Goal: Task Accomplishment & Management: Complete application form

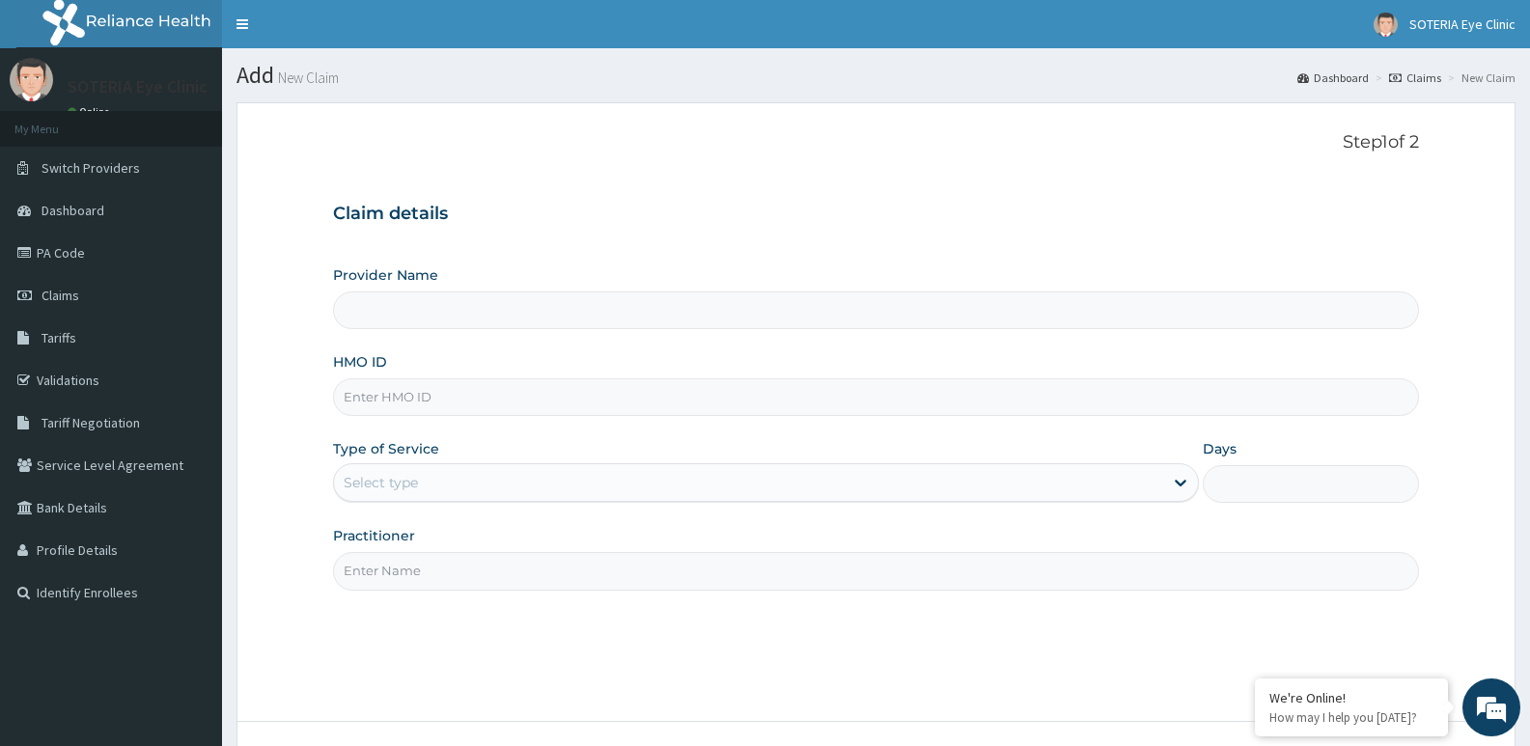
type input "Soteria EyeClinic"
click at [404, 315] on input "Soteria EyeClinic" at bounding box center [876, 310] width 1086 height 38
click at [399, 398] on input "HMO ID" at bounding box center [876, 397] width 1086 height 38
type input "CIV/10071/B"
click at [407, 466] on div "Select type" at bounding box center [765, 482] width 865 height 39
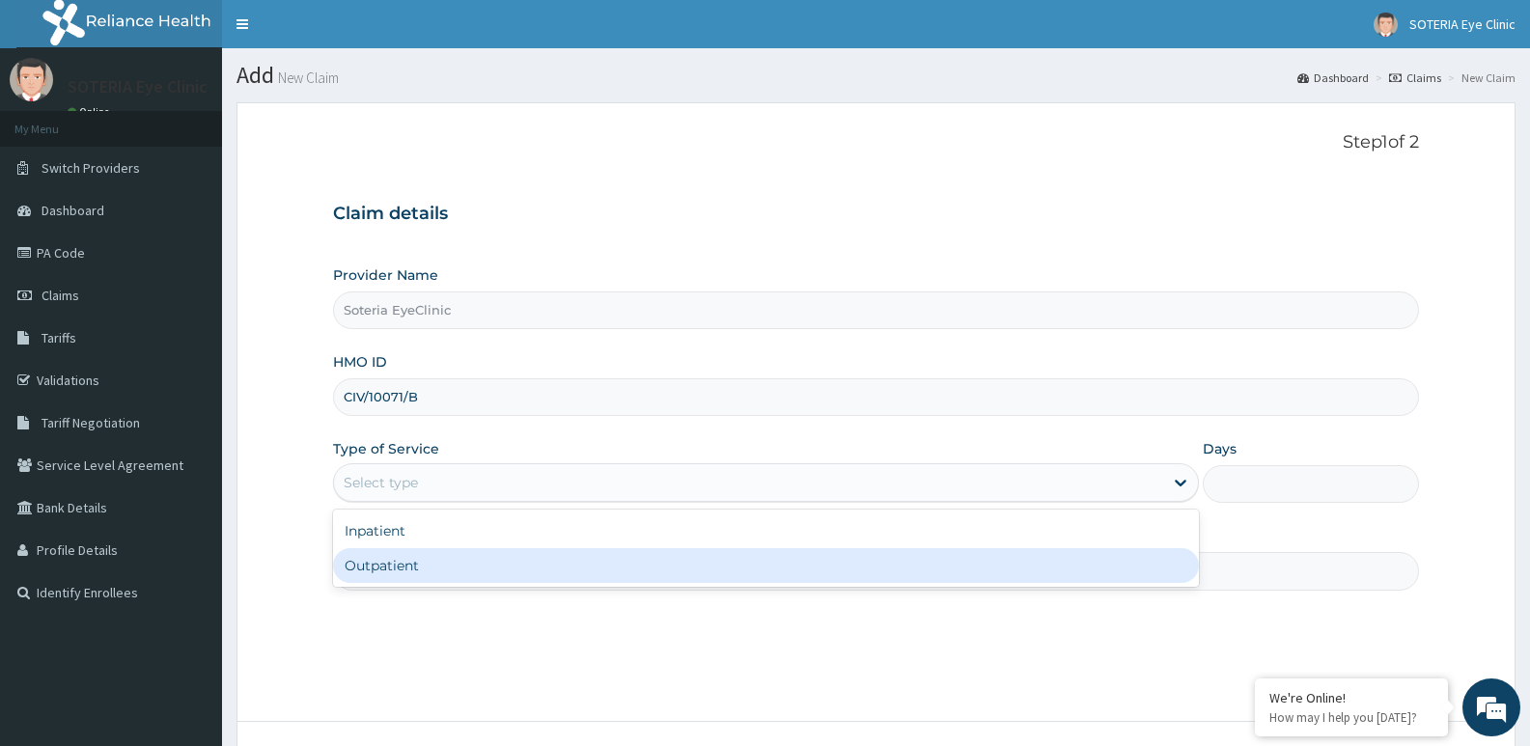
click at [404, 564] on div "Outpatient" at bounding box center [765, 565] width 865 height 35
type input "1"
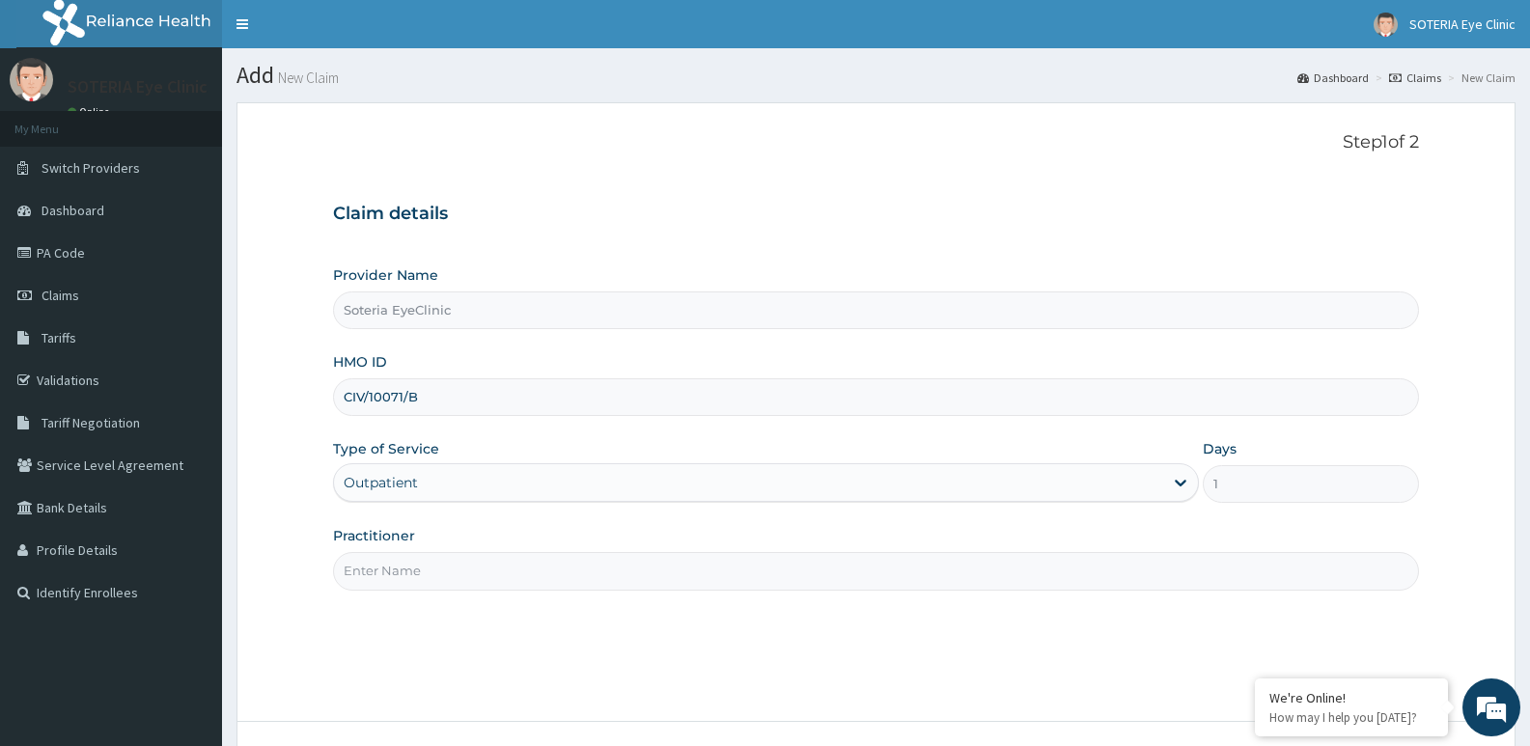
click at [416, 564] on input "Practitioner" at bounding box center [876, 571] width 1086 height 38
type input "[PERSON_NAME]"
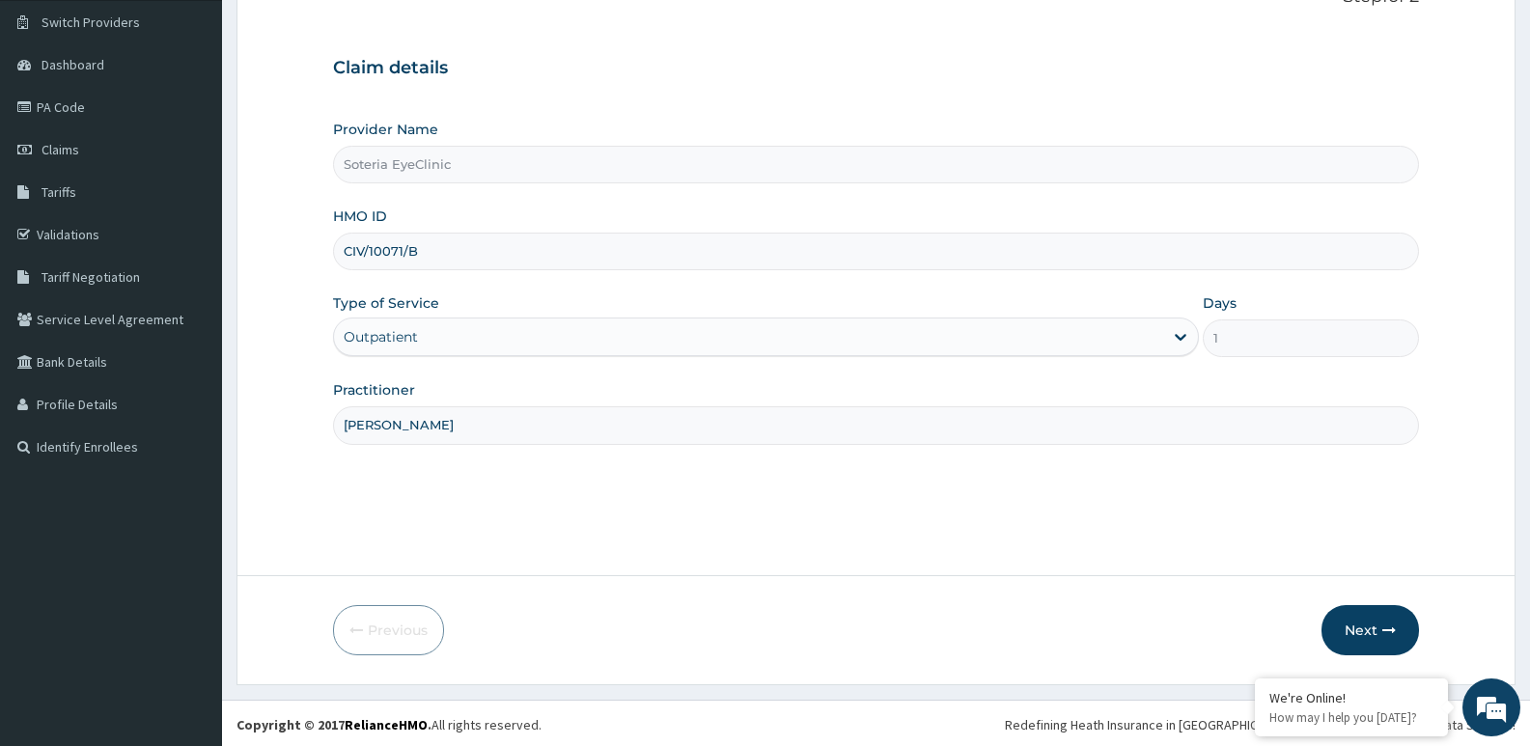
scroll to position [149, 0]
click at [1339, 625] on button "Next" at bounding box center [1369, 627] width 97 height 50
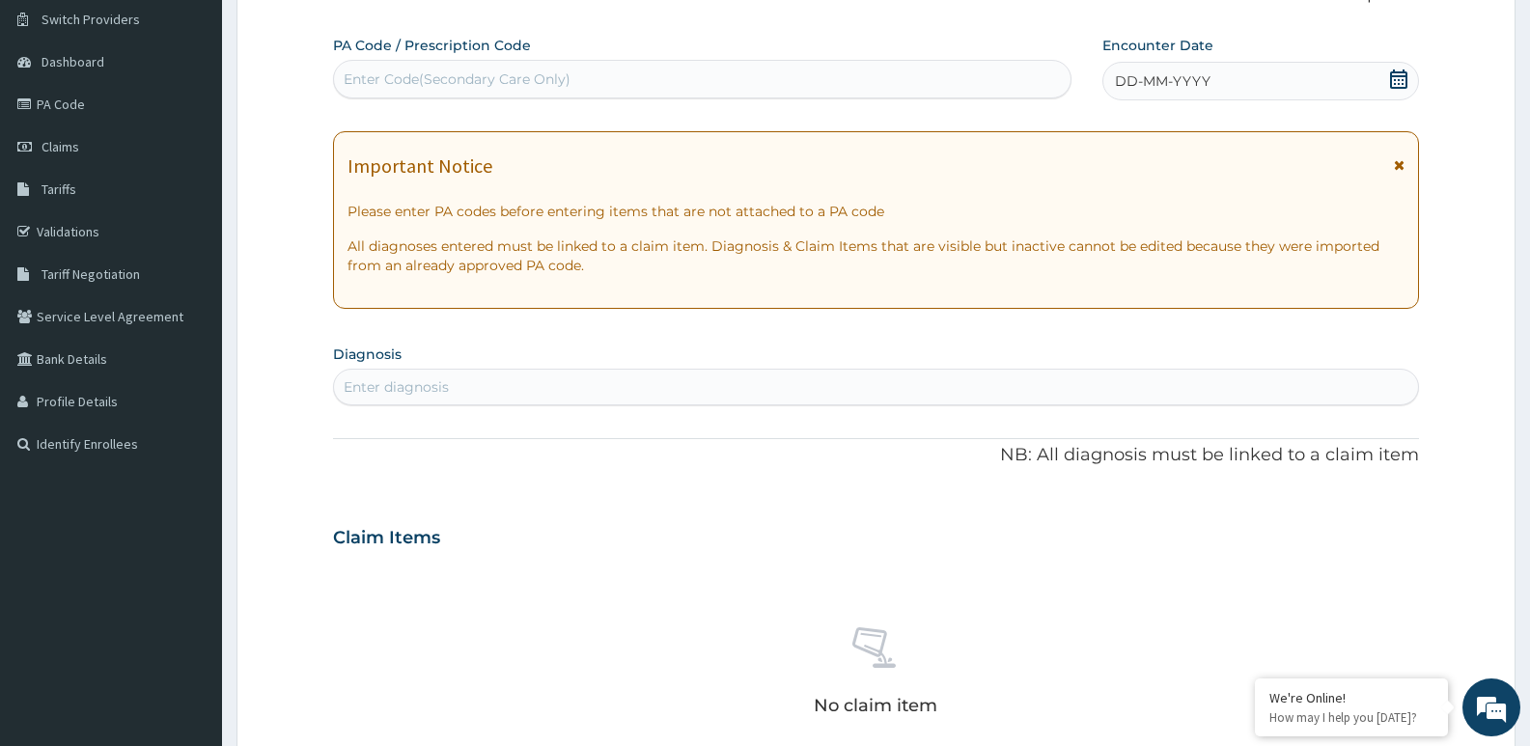
click at [394, 78] on div "Enter Code(Secondary Care Only)" at bounding box center [457, 78] width 227 height 19
type input "PA/5DPCE3"
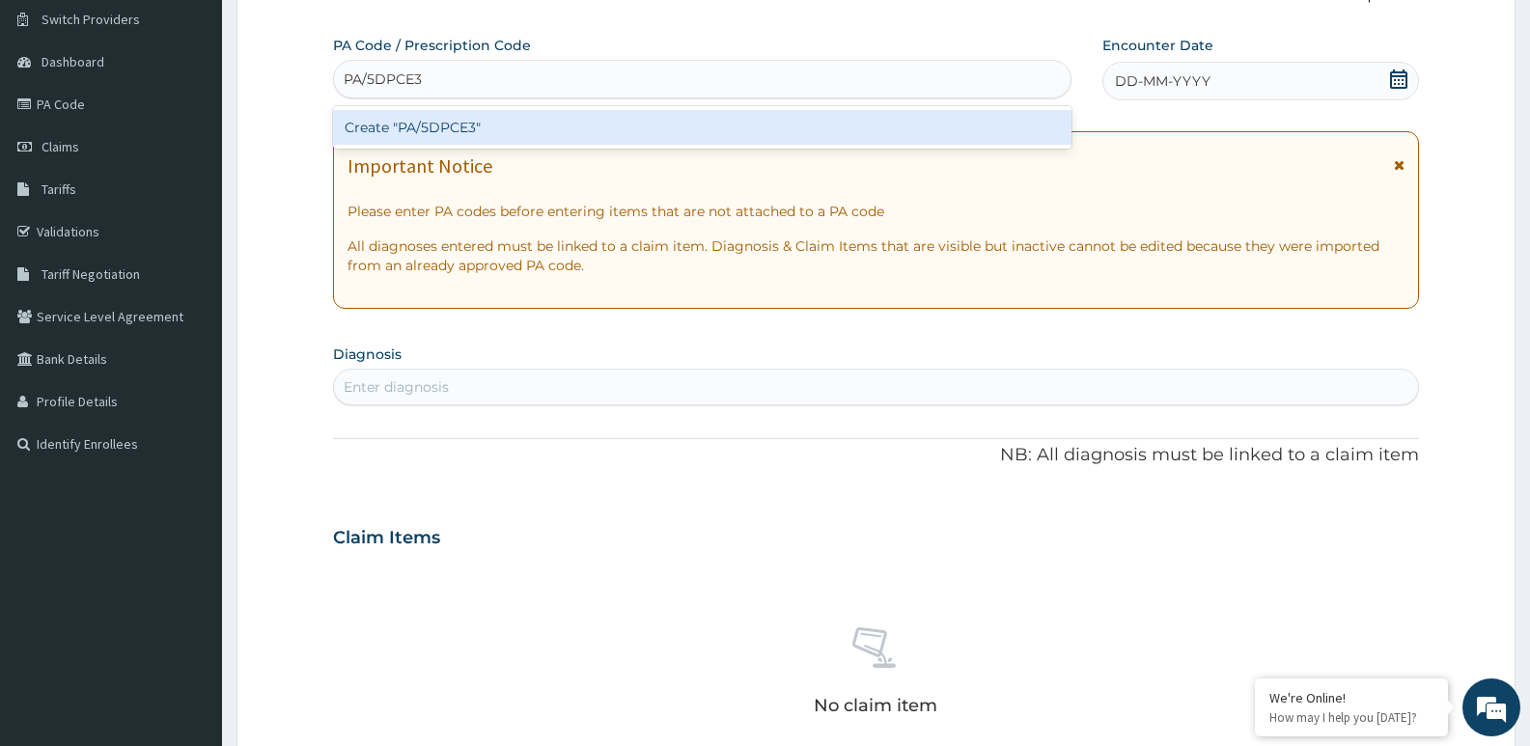
click at [432, 128] on div "Create "PA/5DPCE3"" at bounding box center [702, 127] width 738 height 35
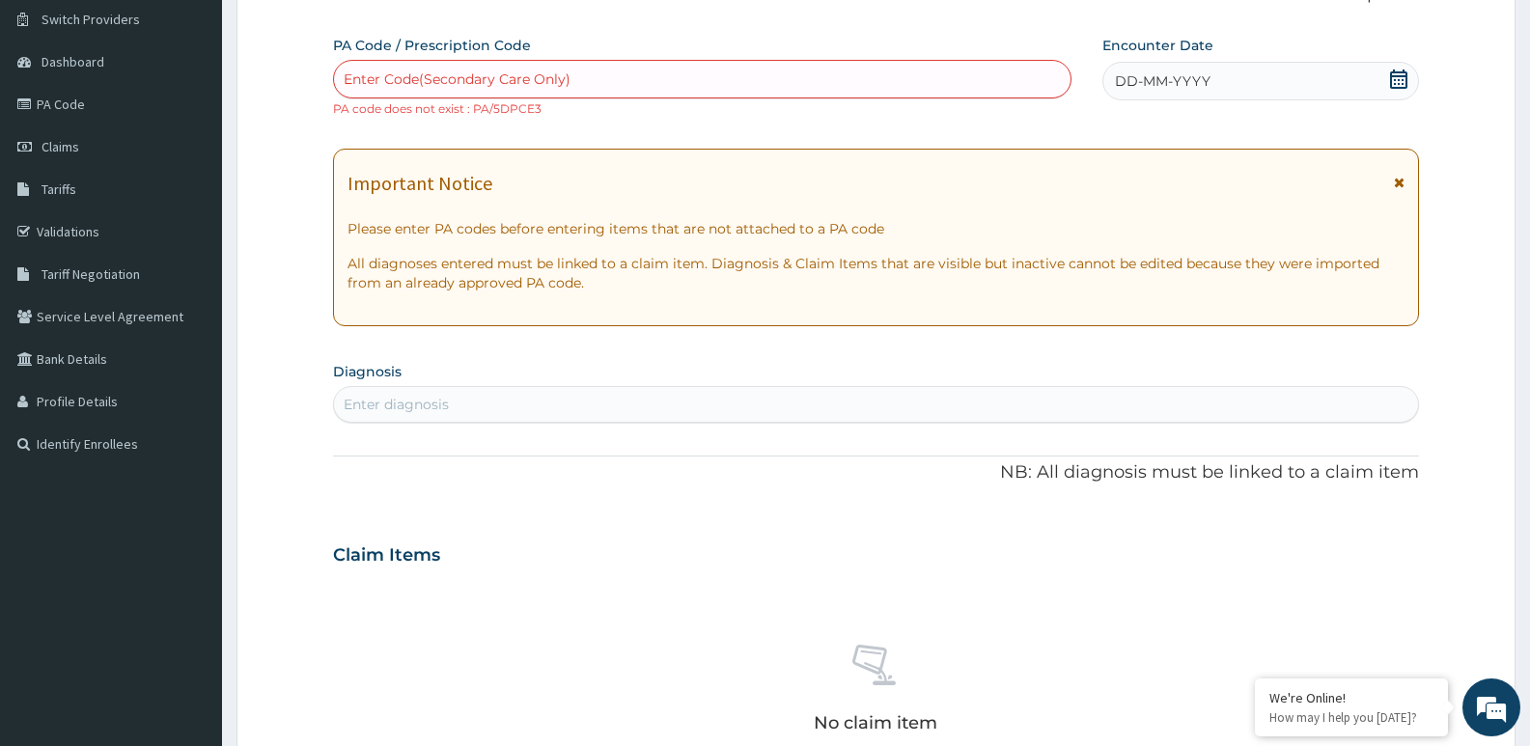
drag, startPoint x: 463, startPoint y: 60, endPoint x: 456, endPoint y: 78, distance: 19.5
click at [461, 62] on div "Enter Code(Secondary Care Only)" at bounding box center [702, 79] width 738 height 39
click at [396, 76] on input "PA/5D9E3" at bounding box center [378, 78] width 69 height 19
type input "PA/5D9CE3"
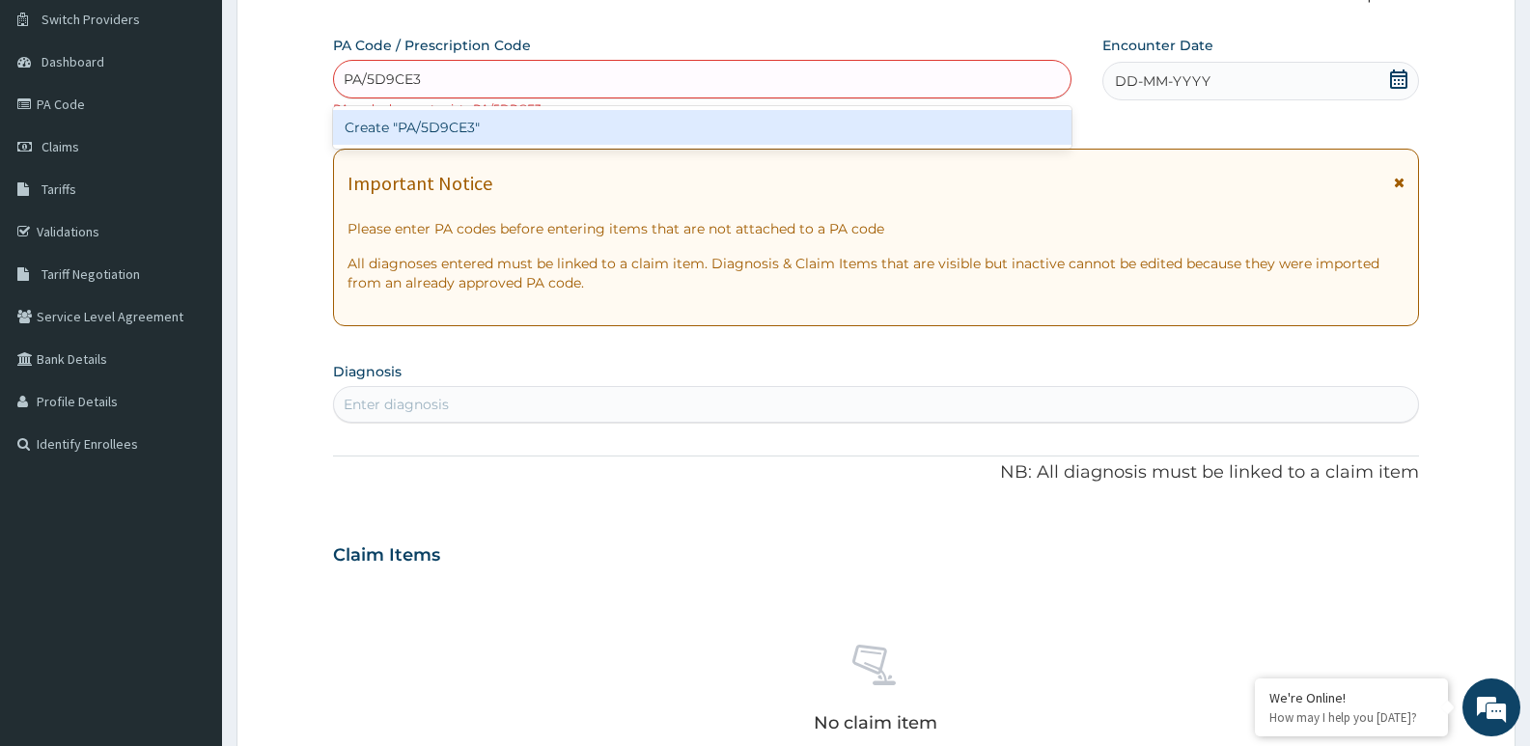
click at [431, 132] on div "Create "PA/5D9CE3"" at bounding box center [702, 127] width 738 height 35
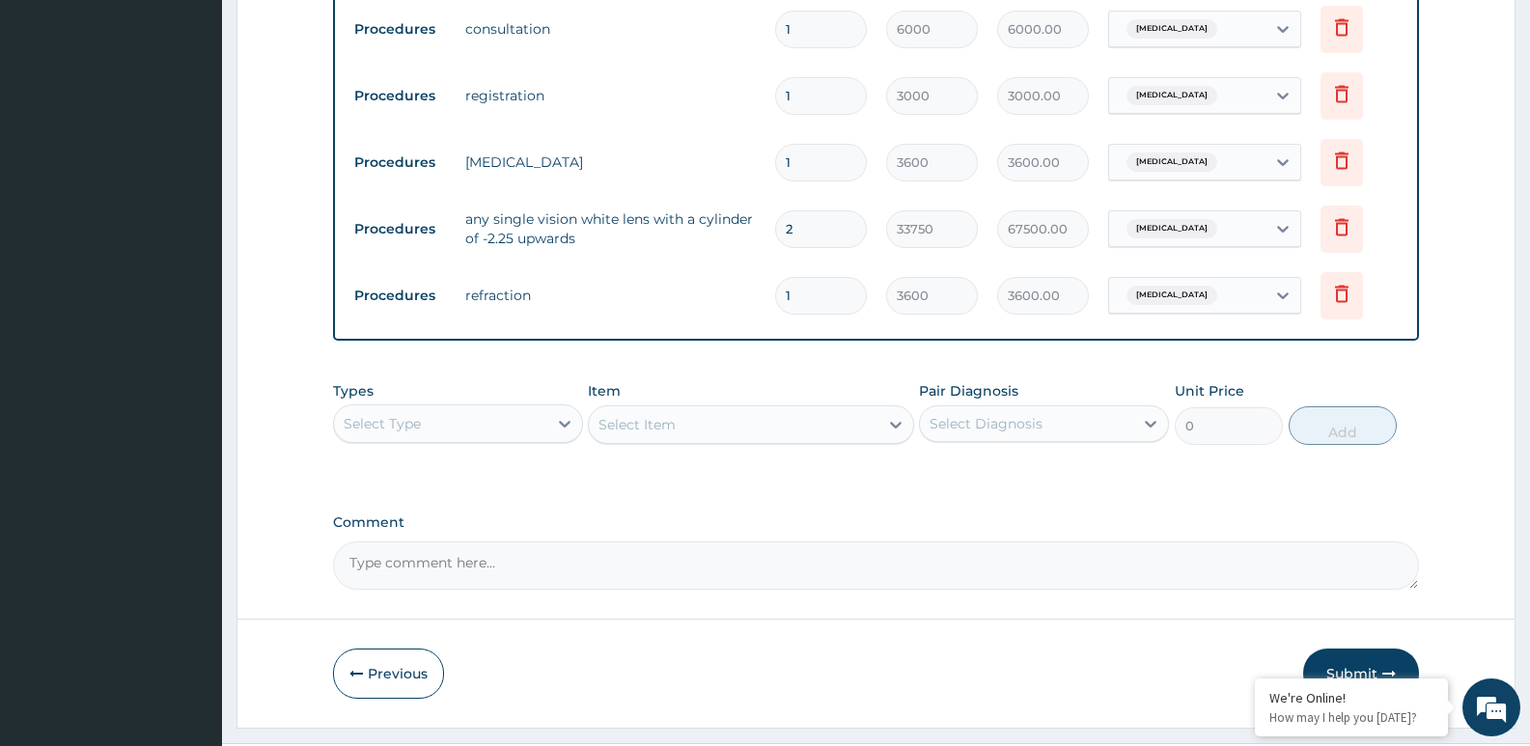
scroll to position [820, 0]
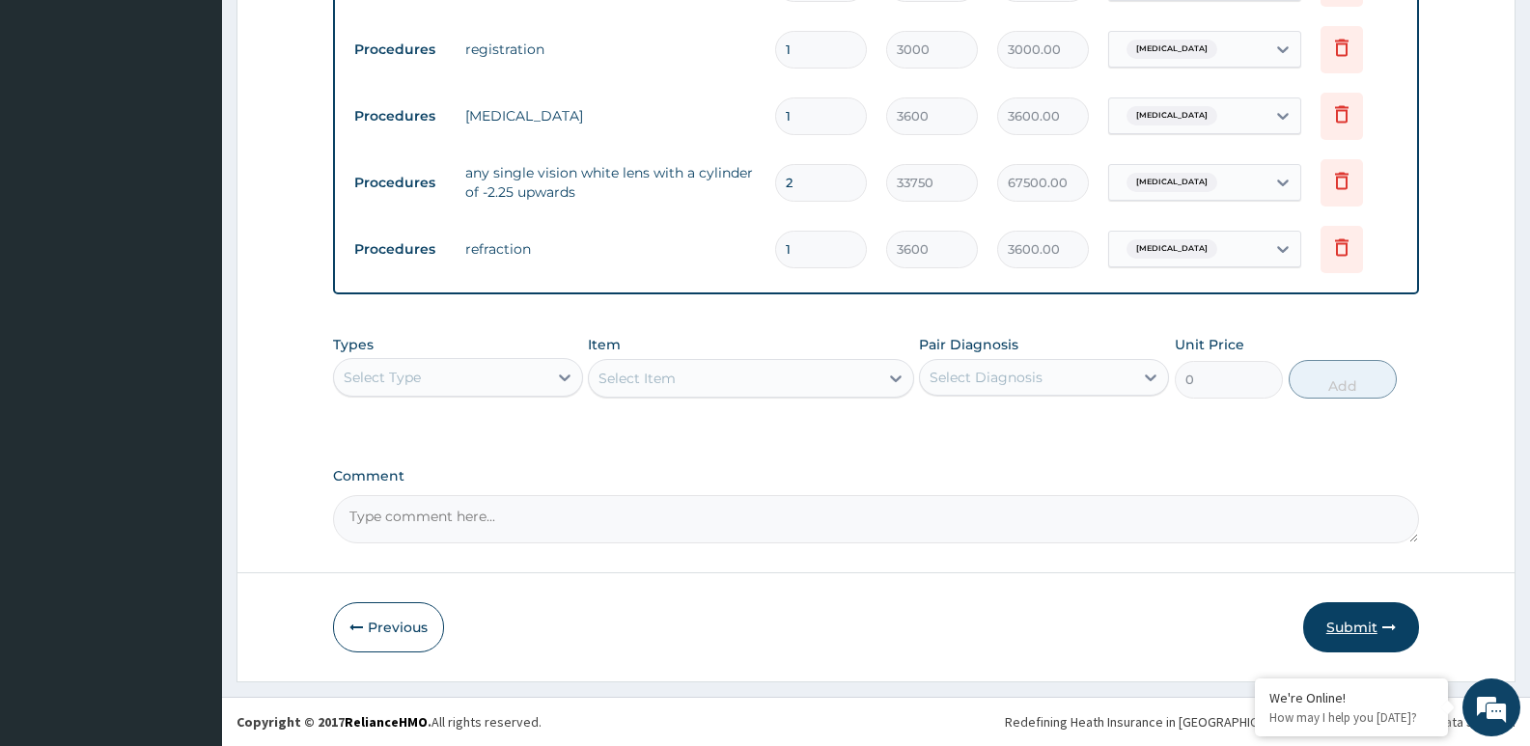
click at [1368, 625] on button "Submit" at bounding box center [1361, 627] width 116 height 50
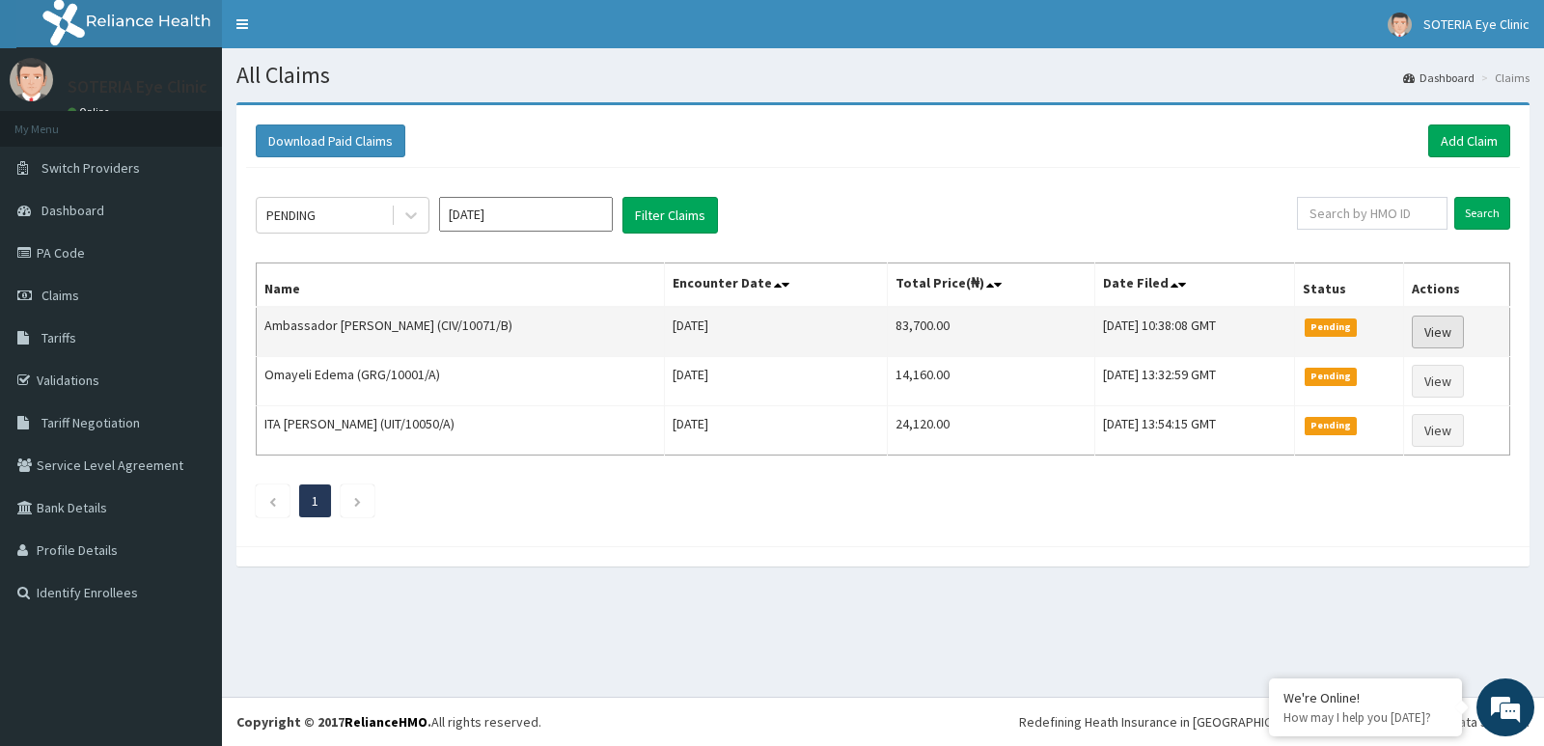
click at [1448, 324] on link "View" at bounding box center [1438, 332] width 52 height 33
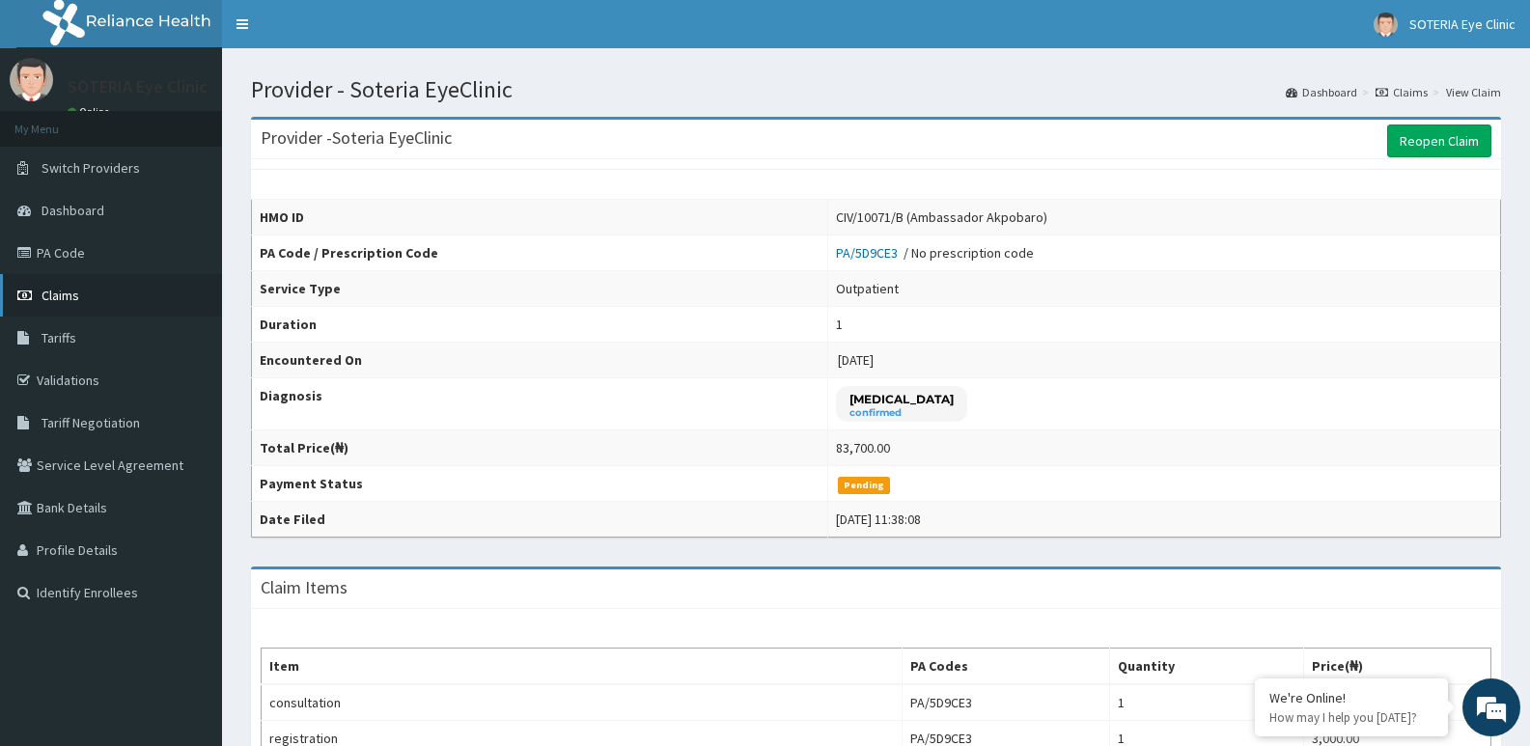
drag, startPoint x: 59, startPoint y: 300, endPoint x: 362, endPoint y: 210, distance: 316.0
click at [60, 301] on span "Claims" at bounding box center [60, 295] width 38 height 17
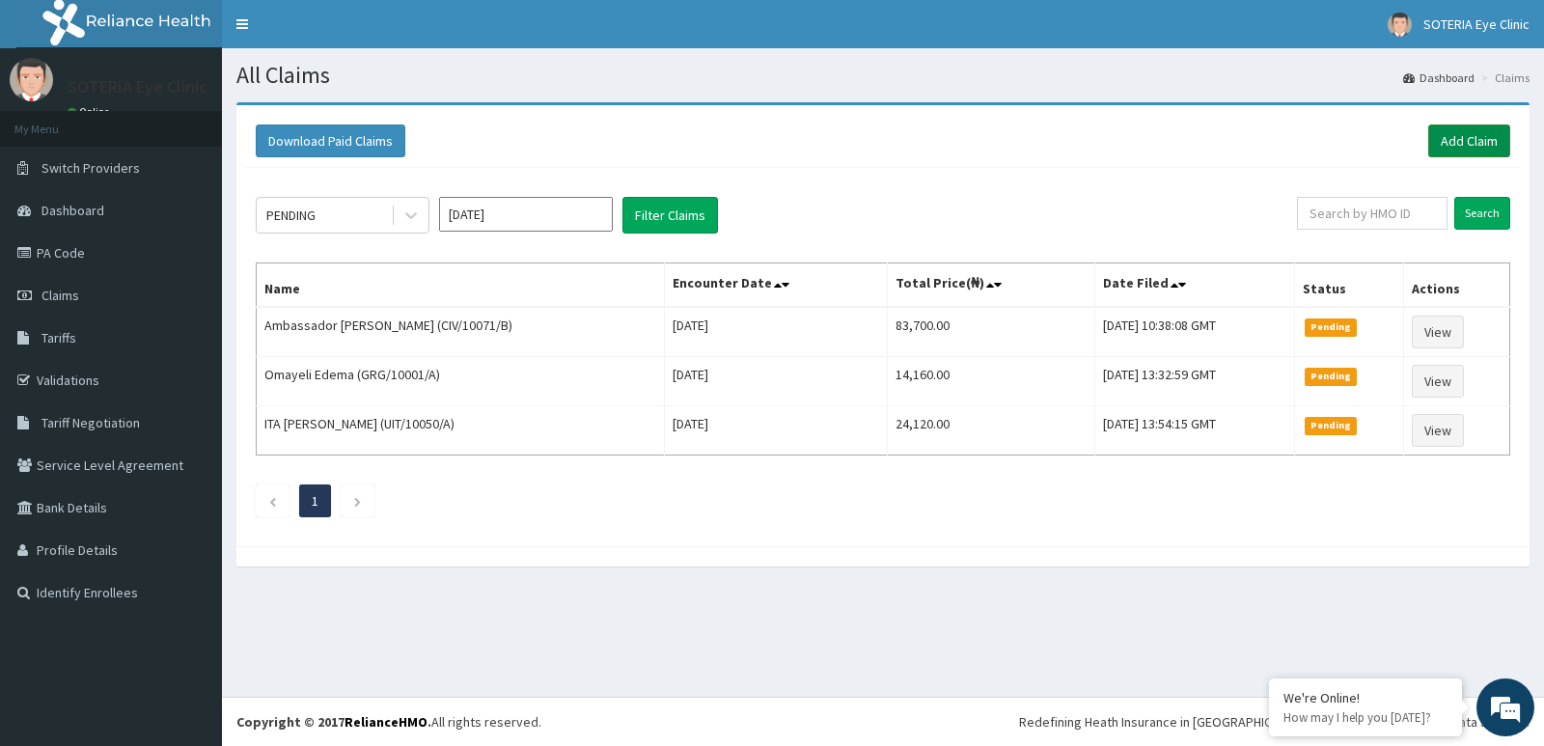
click at [1458, 144] on link "Add Claim" at bounding box center [1469, 140] width 82 height 33
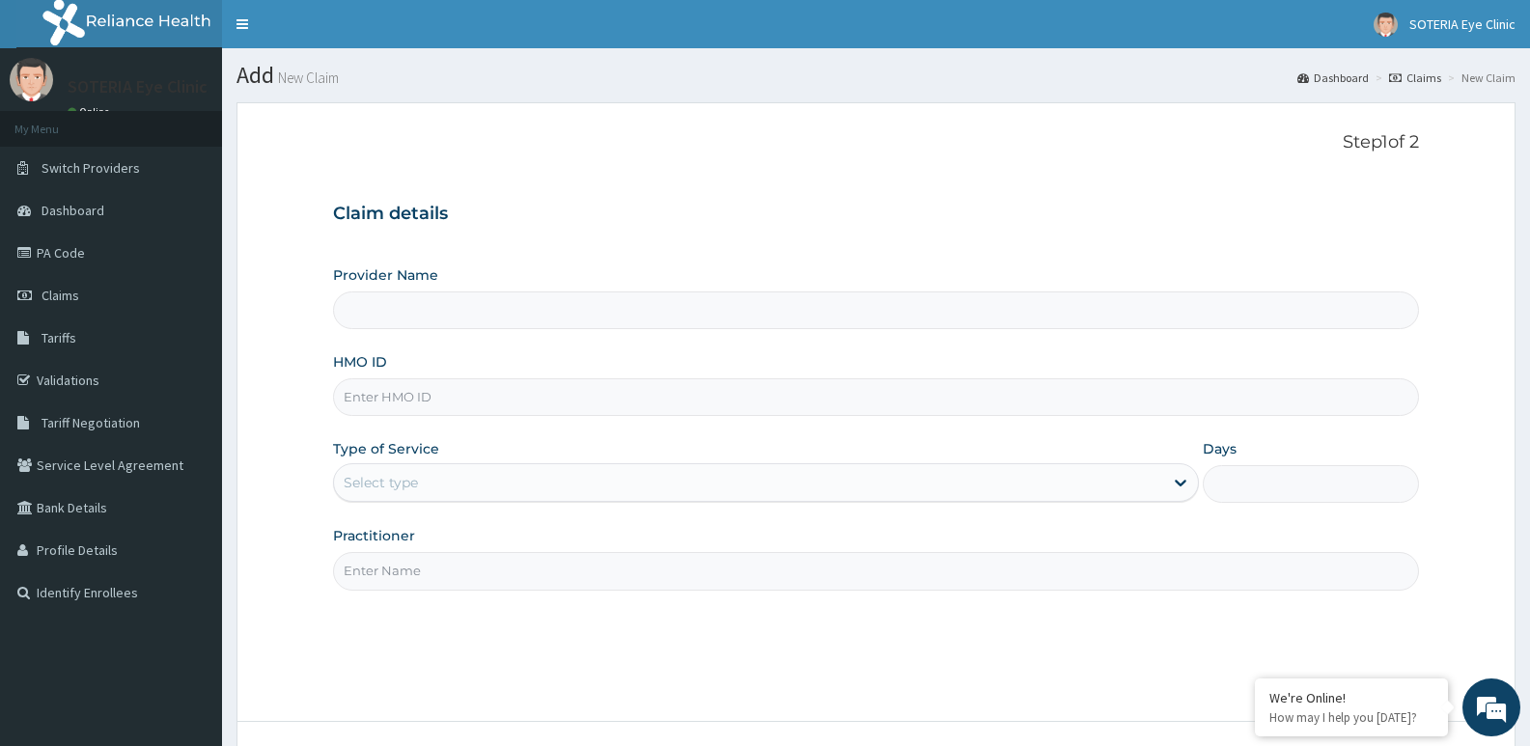
type input "Soteria EyeClinic"
click at [401, 392] on input "HMO ID" at bounding box center [876, 397] width 1086 height 38
type input "CIV/10071/A"
click at [441, 477] on div "Select type" at bounding box center [748, 482] width 828 height 31
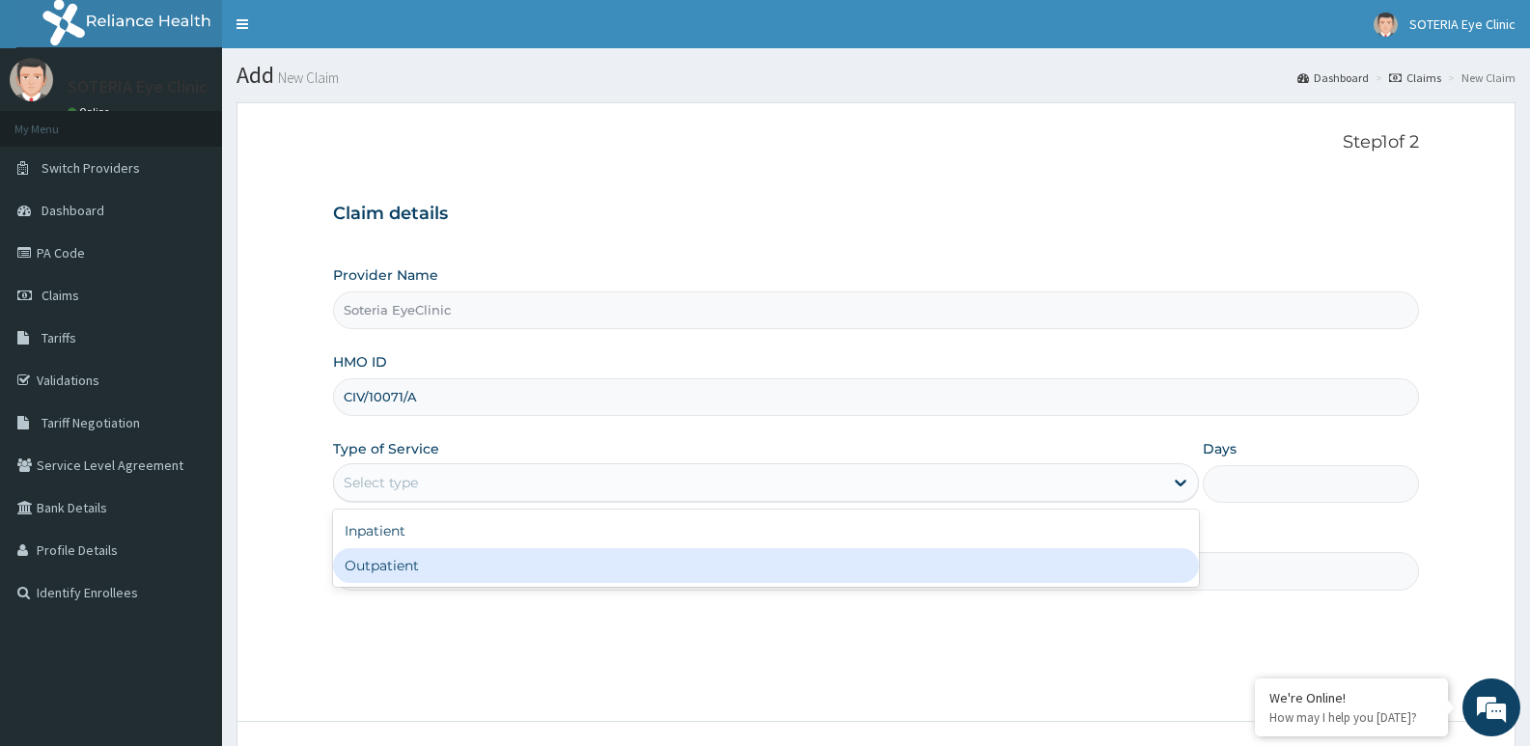
click at [422, 566] on div "Outpatient" at bounding box center [765, 565] width 865 height 35
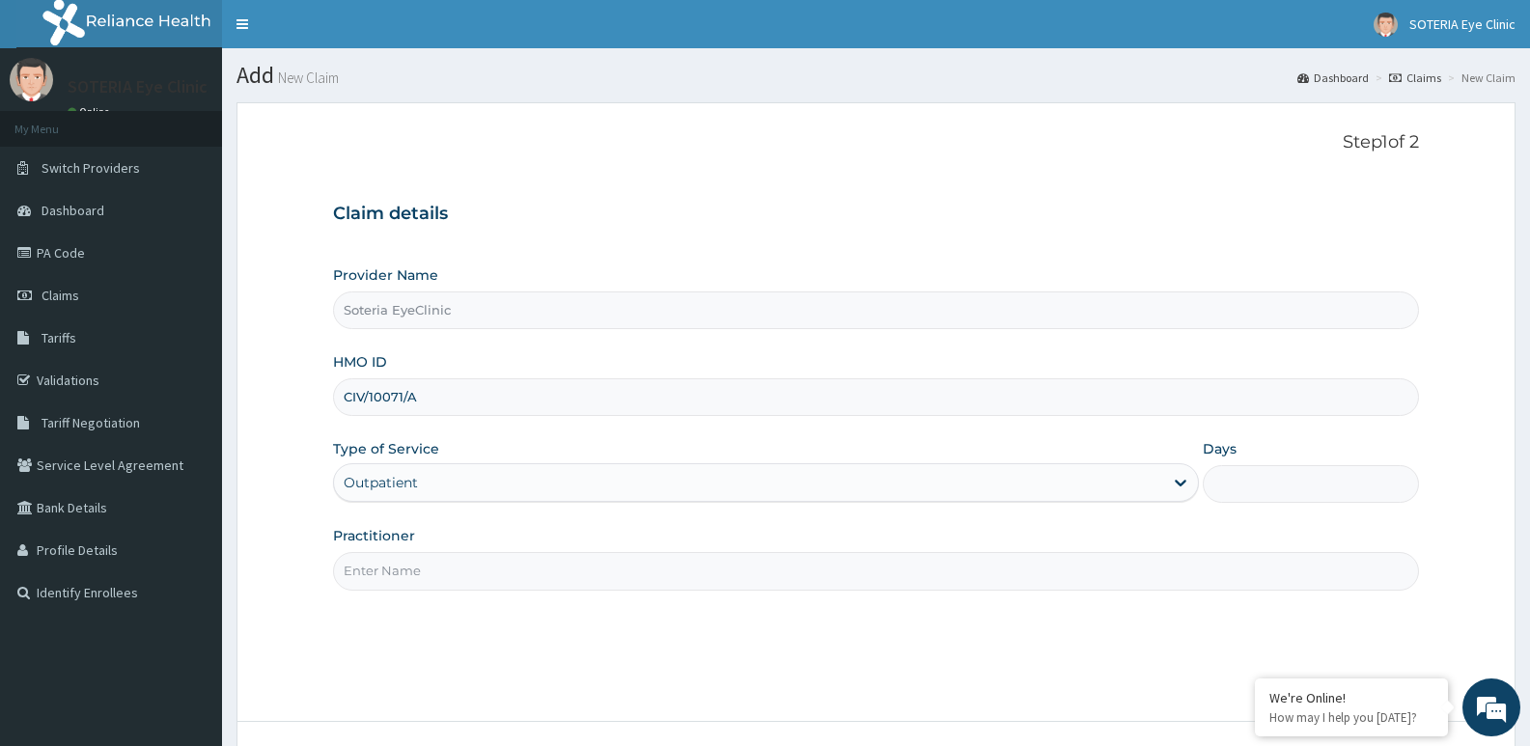
type input "1"
click at [400, 572] on input "Practitioner" at bounding box center [876, 571] width 1086 height 38
type input "[PERSON_NAME]"
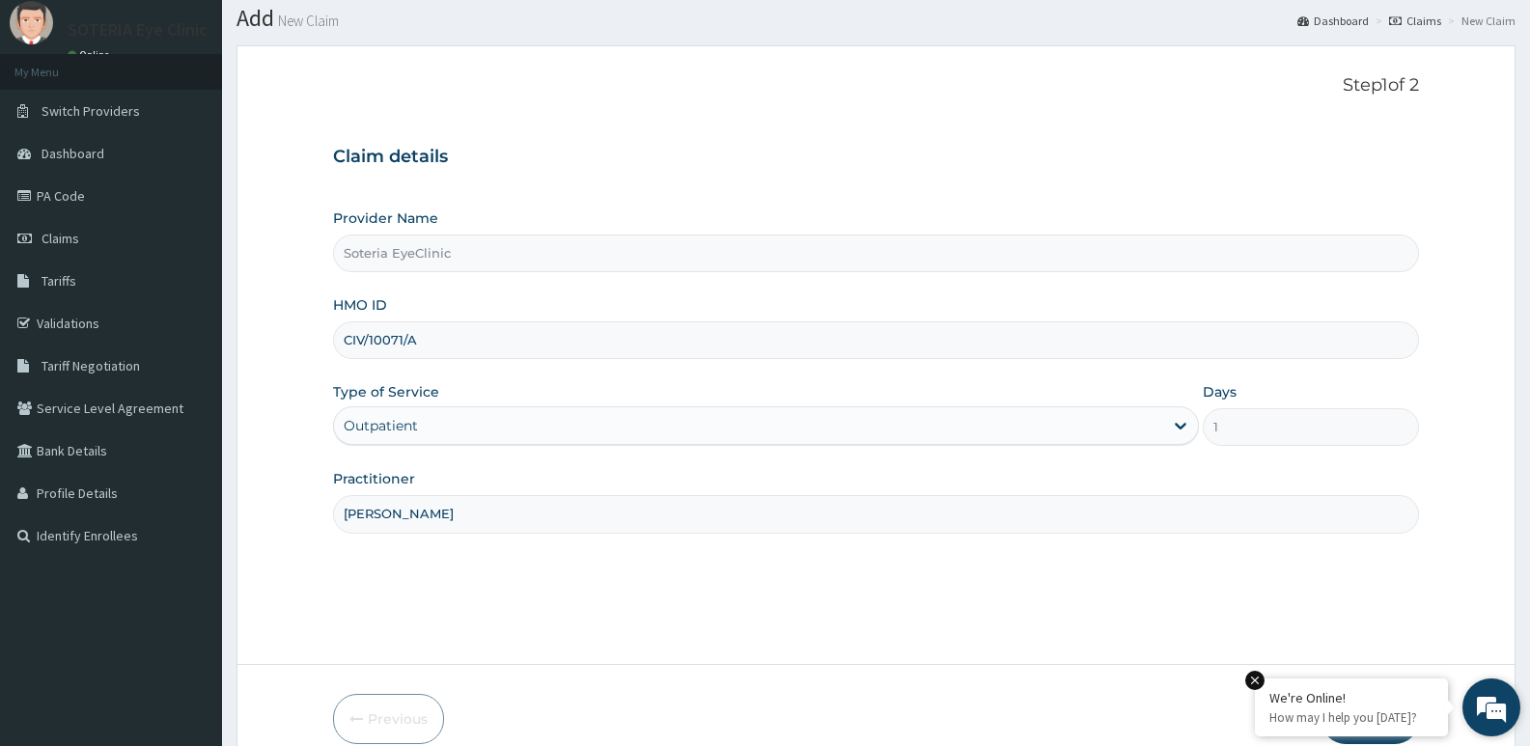
scroll to position [149, 0]
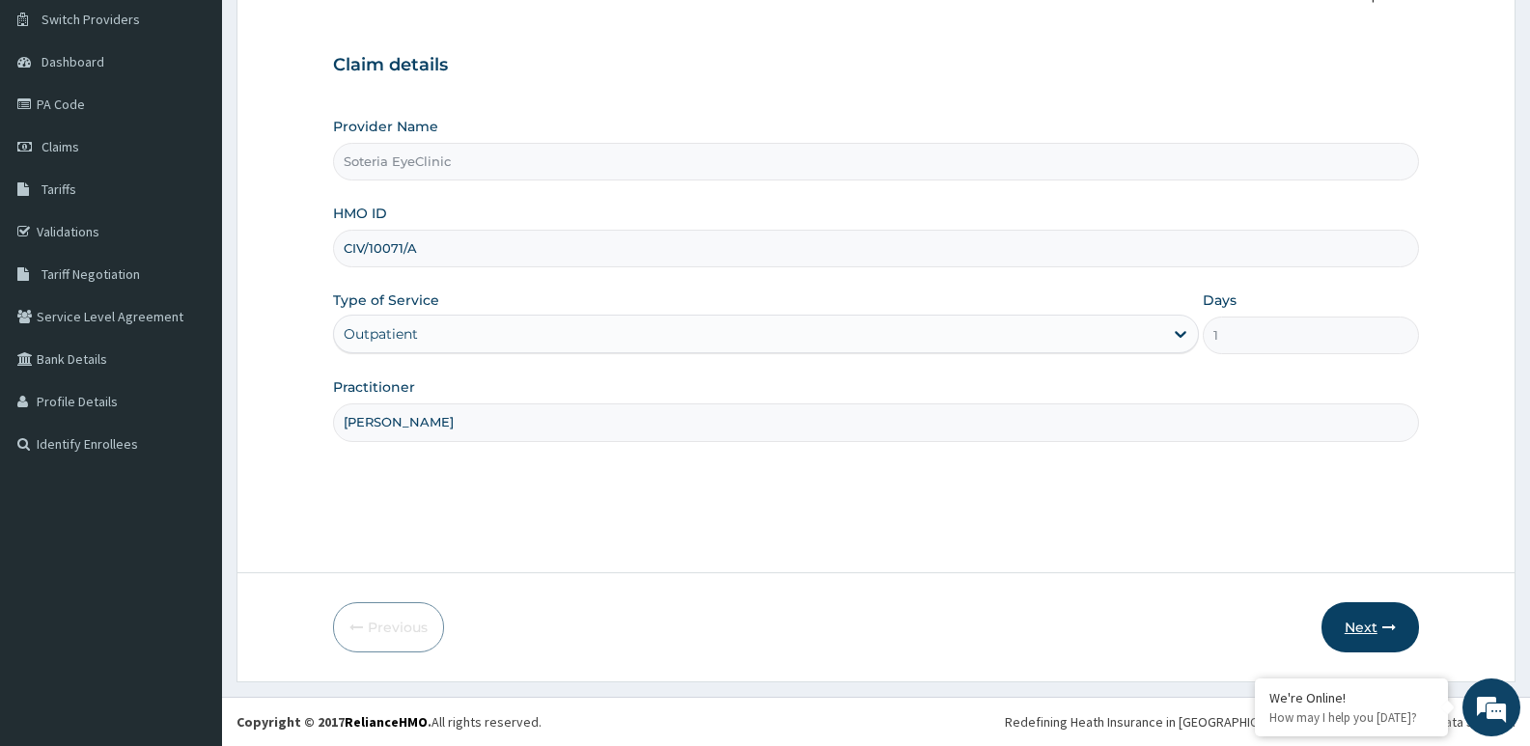
click at [1357, 620] on button "Next" at bounding box center [1369, 627] width 97 height 50
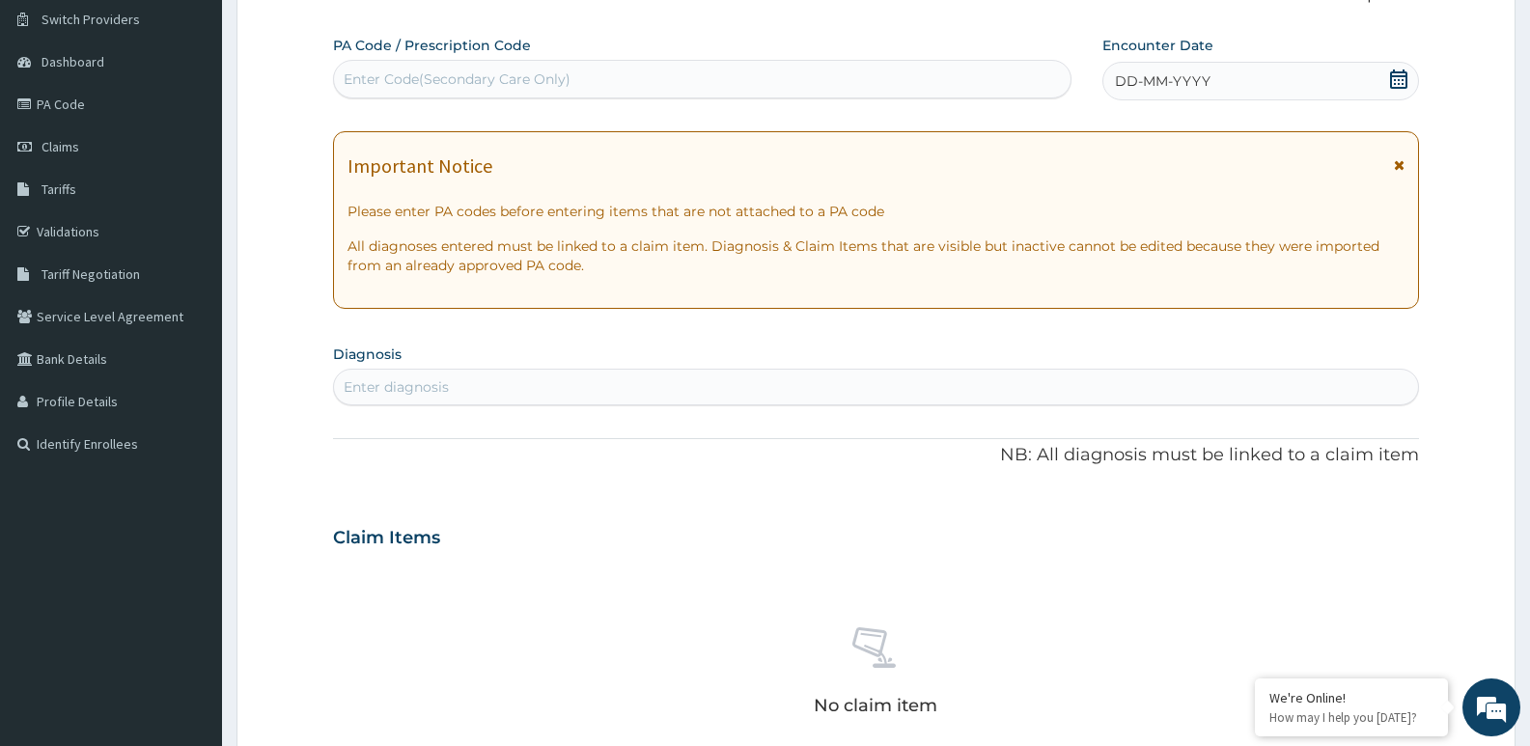
click at [557, 81] on div "Enter Code(Secondary Care Only)" at bounding box center [457, 78] width 227 height 19
type input "PA/ED2A6C"
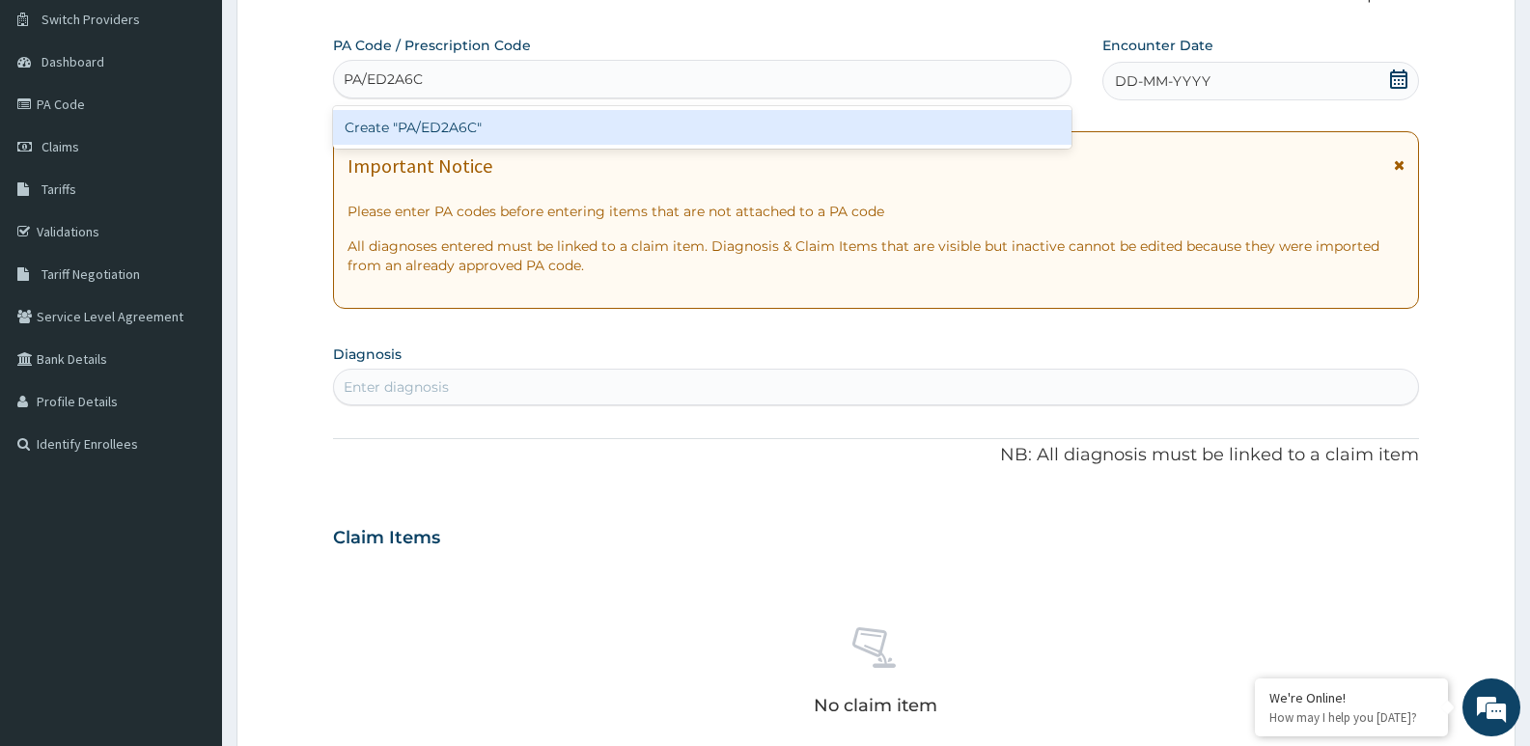
click at [550, 121] on div "Create "PA/ED2A6C"" at bounding box center [702, 127] width 738 height 35
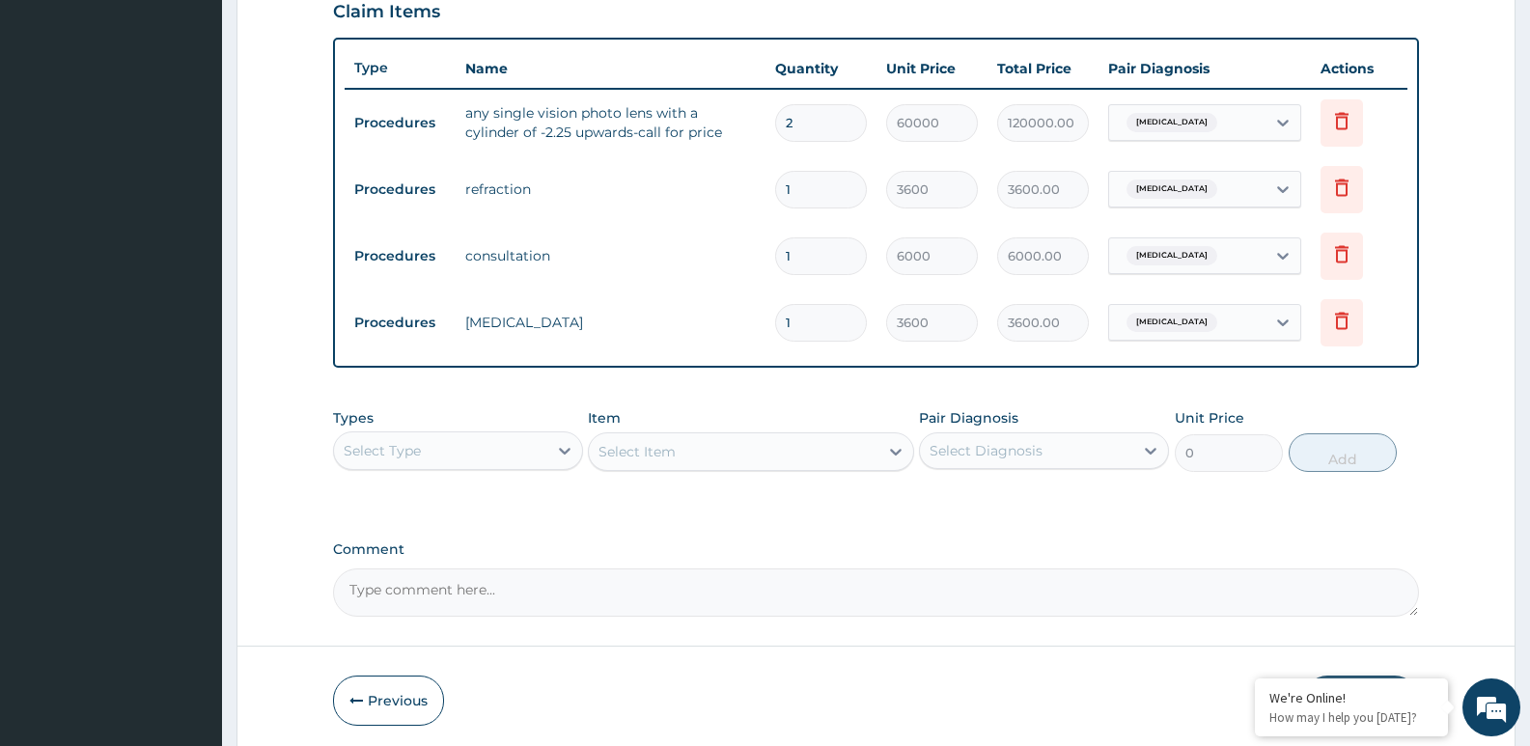
scroll to position [727, 0]
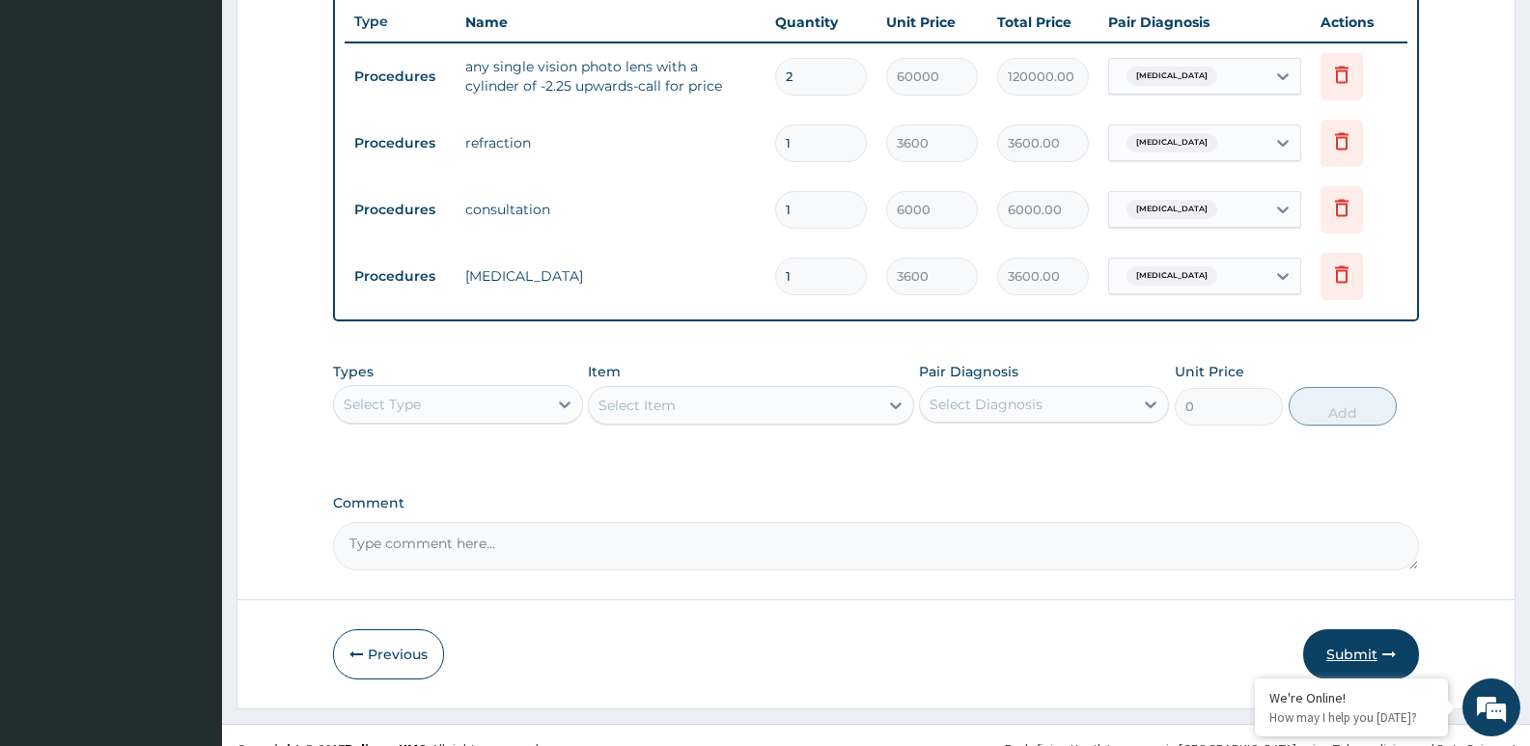
click at [1359, 654] on button "Submit" at bounding box center [1361, 654] width 116 height 50
